Goal: Navigation & Orientation: Find specific page/section

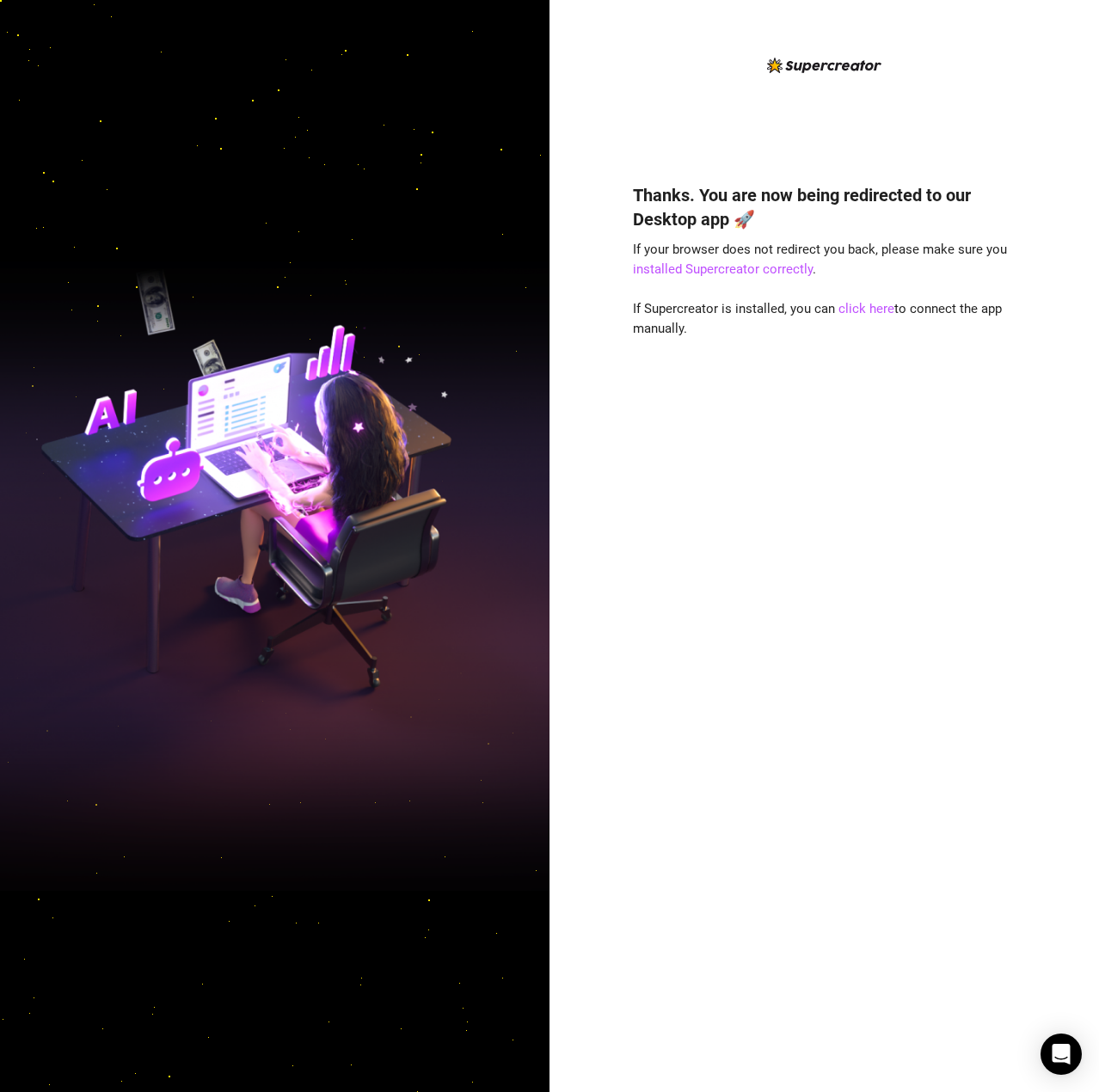
click at [621, 76] on div "Thanks. You are now being redirected to our Desktop app 🚀 If your browser does …" at bounding box center [824, 546] width 550 height 1092
click at [634, 76] on div "Thanks. You are now being redirected to our Desktop app 🚀 If your browser does …" at bounding box center [824, 559] width 384 height 1009
